Goal: Entertainment & Leisure: Consume media (video, audio)

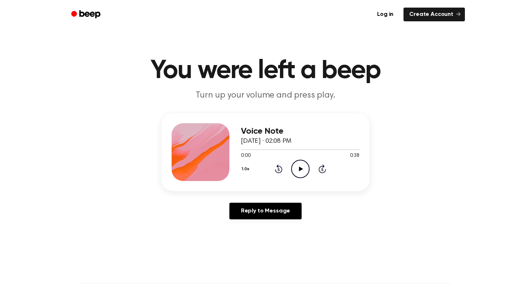
click at [299, 164] on icon "Play Audio" at bounding box center [300, 169] width 18 height 18
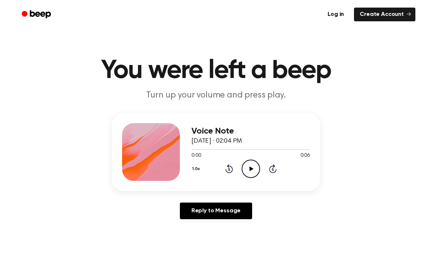
click at [248, 168] on icon "Play Audio" at bounding box center [251, 169] width 18 height 18
click at [252, 167] on icon "Play Audio" at bounding box center [251, 169] width 18 height 18
click at [253, 168] on icon "Play Audio" at bounding box center [251, 169] width 18 height 18
click at [250, 171] on icon "Play Audio" at bounding box center [251, 169] width 18 height 18
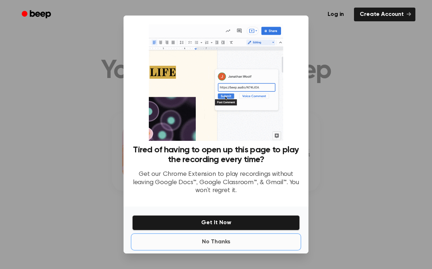
click at [222, 240] on button "No Thanks" at bounding box center [216, 242] width 168 height 14
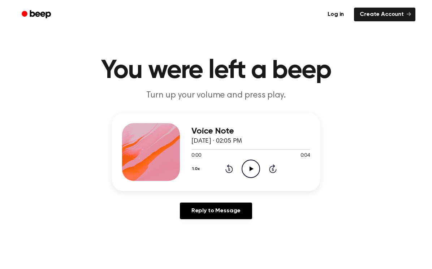
click at [253, 160] on icon "Play Audio" at bounding box center [251, 169] width 18 height 18
click at [242, 171] on circle at bounding box center [251, 169] width 18 height 18
click at [253, 157] on div "0:00 0:09" at bounding box center [251, 156] width 119 height 8
click at [253, 170] on icon "Play Audio" at bounding box center [251, 169] width 18 height 18
click at [251, 170] on icon at bounding box center [251, 169] width 4 height 5
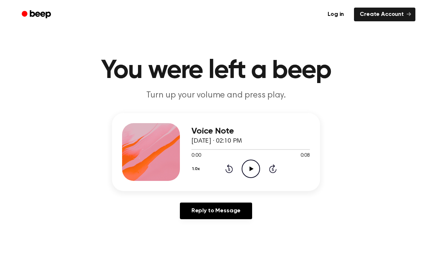
click at [251, 167] on icon at bounding box center [251, 169] width 4 height 5
click at [257, 165] on icon "Play Audio" at bounding box center [251, 169] width 18 height 18
click at [248, 171] on icon "Play Audio" at bounding box center [251, 169] width 18 height 18
click at [254, 168] on icon "Play Audio" at bounding box center [251, 169] width 18 height 18
